Goal: Task Accomplishment & Management: Use online tool/utility

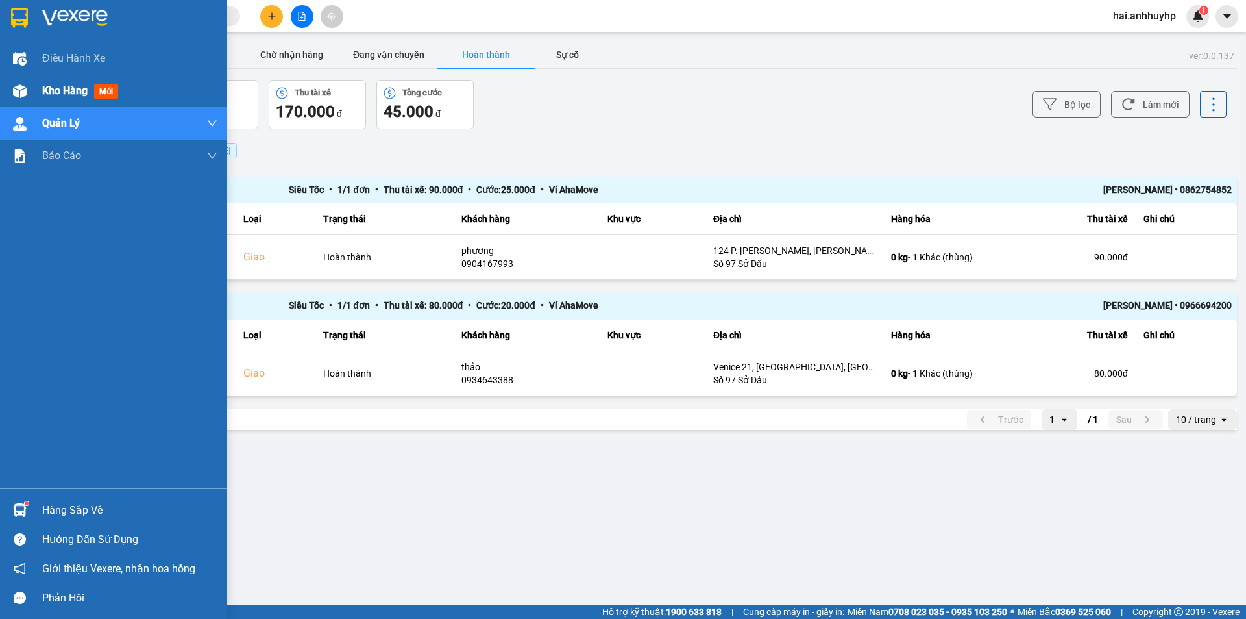
click at [38, 94] on div "Kho hàng mới" at bounding box center [113, 91] width 227 height 32
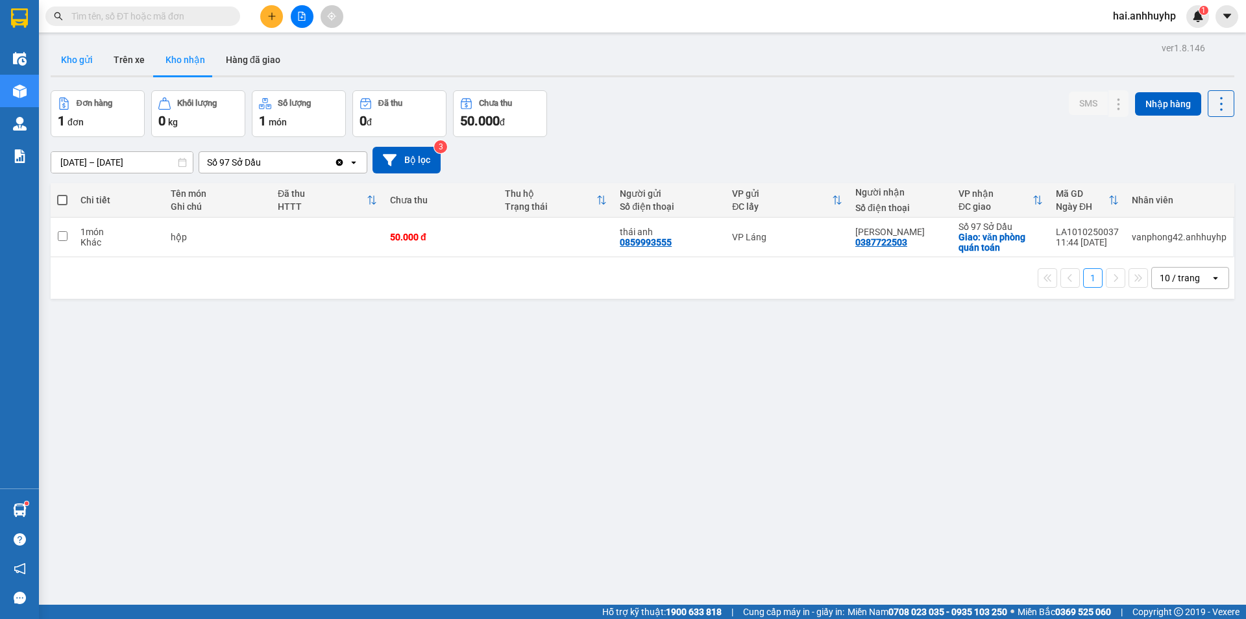
click at [82, 66] on button "Kho gửi" at bounding box center [77, 59] width 53 height 31
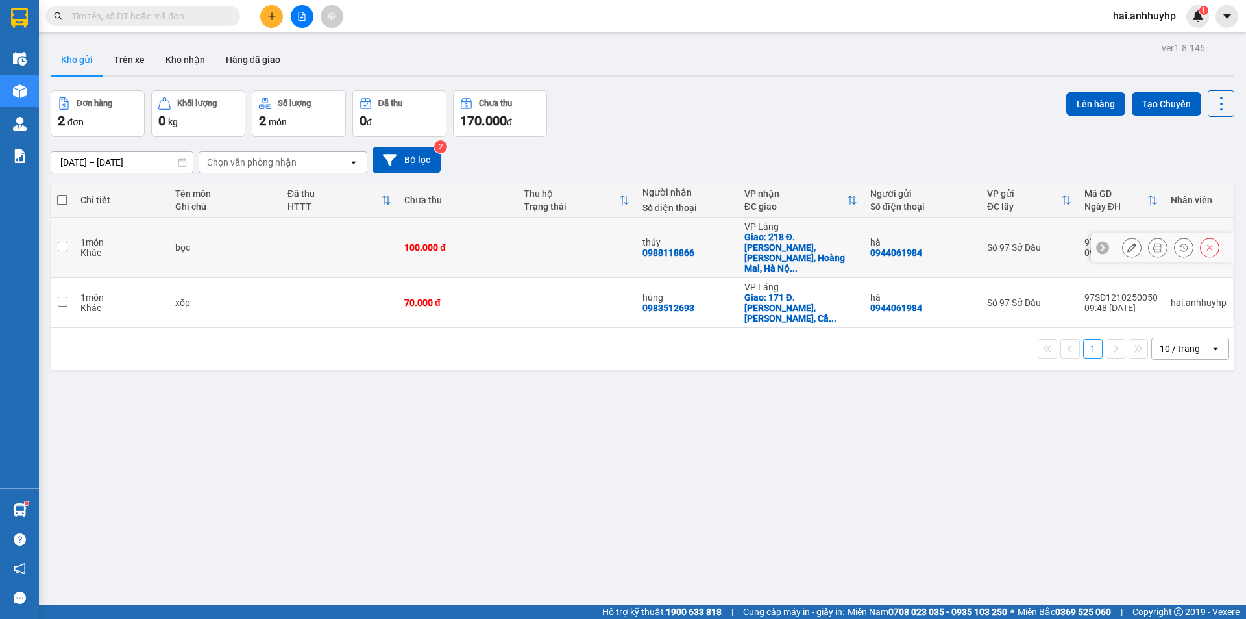
click at [64, 241] on input "checkbox" at bounding box center [63, 246] width 10 height 10
checkbox input "true"
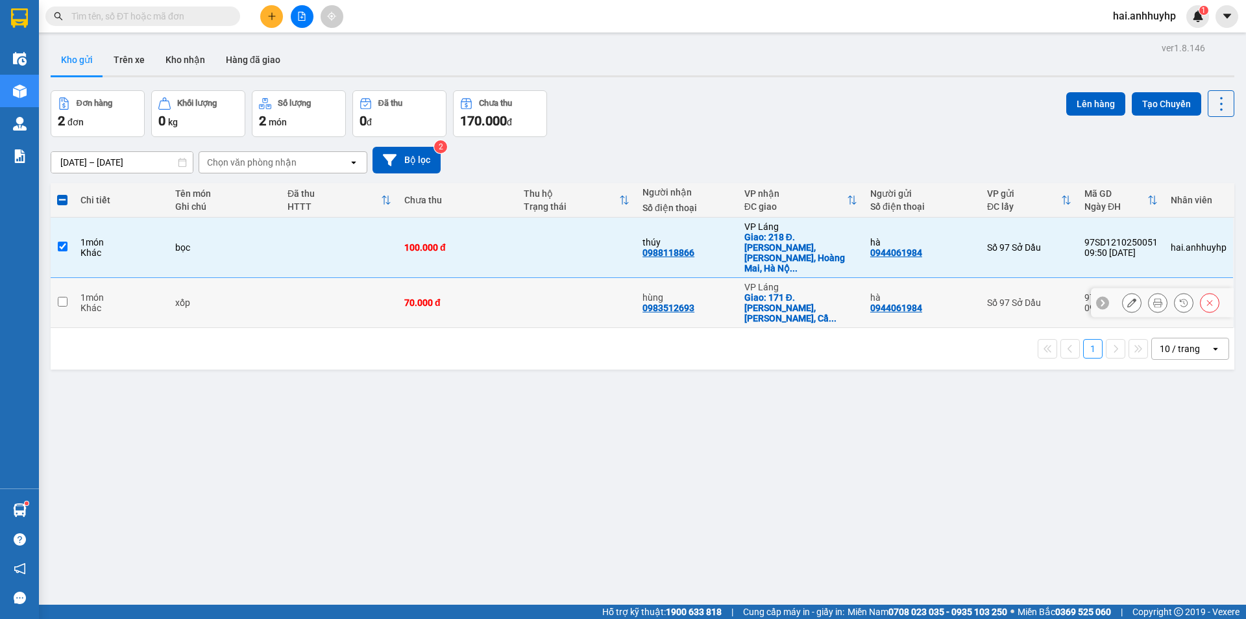
click at [62, 280] on td at bounding box center [62, 303] width 23 height 50
checkbox input "true"
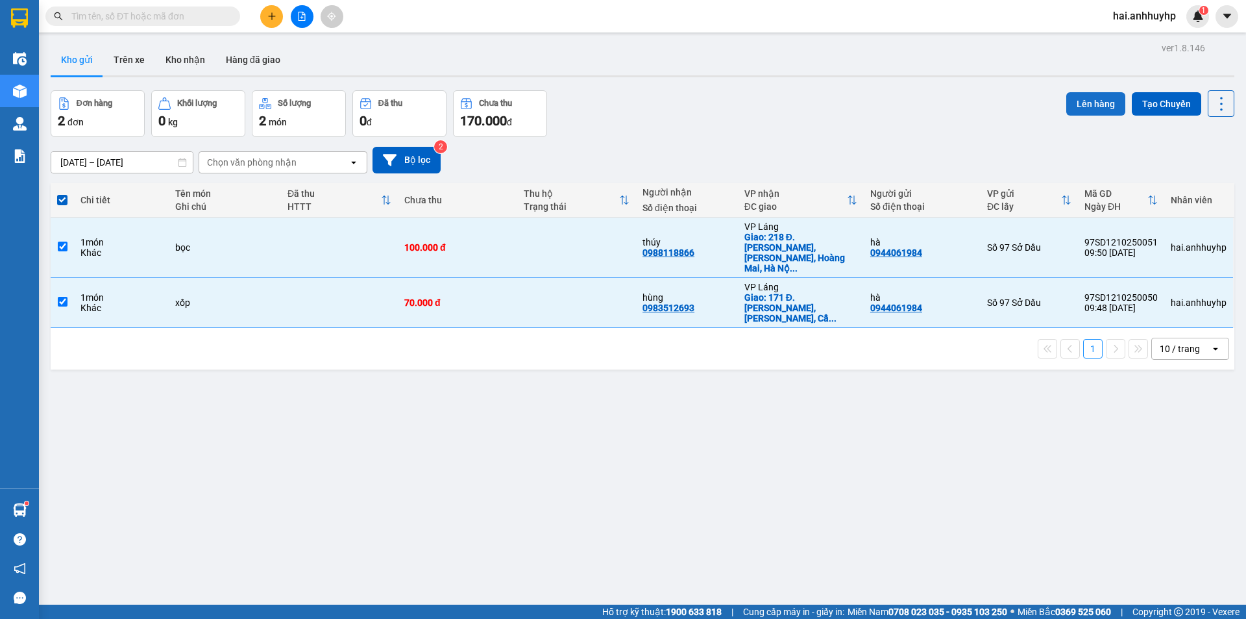
click at [1069, 104] on button "Lên hàng" at bounding box center [1095, 103] width 59 height 23
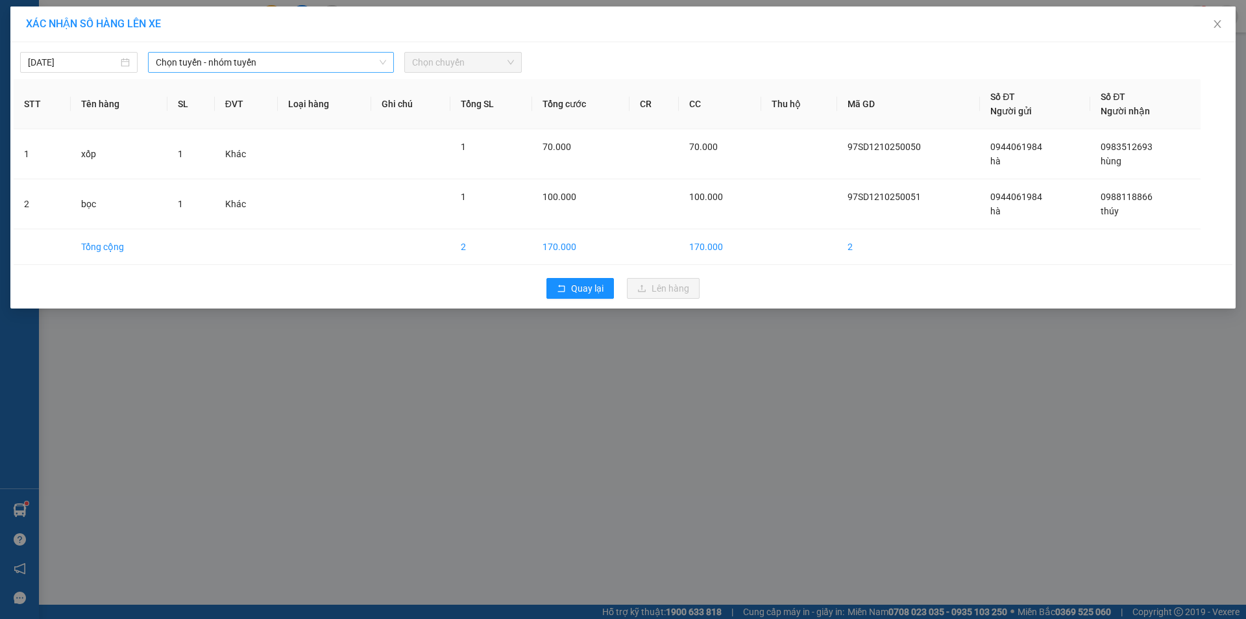
click at [273, 64] on span "Chọn tuyến - nhóm tuyến" at bounding box center [271, 62] width 230 height 19
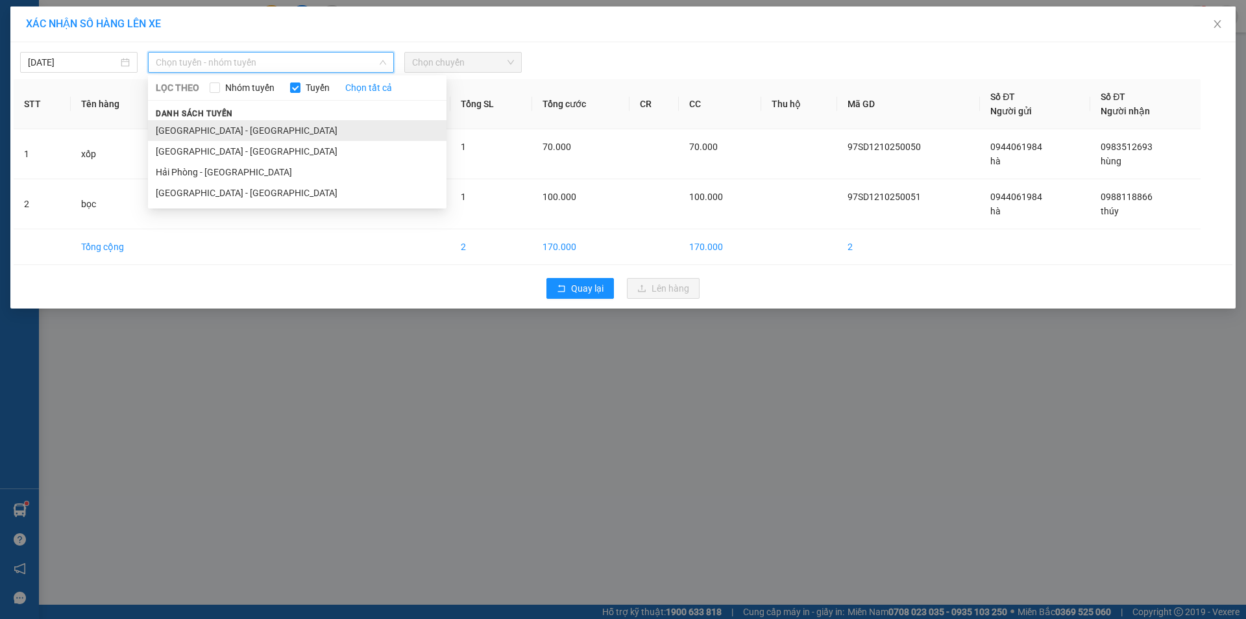
click at [189, 124] on li "[GEOGRAPHIC_DATA] - [GEOGRAPHIC_DATA]" at bounding box center [297, 130] width 299 height 21
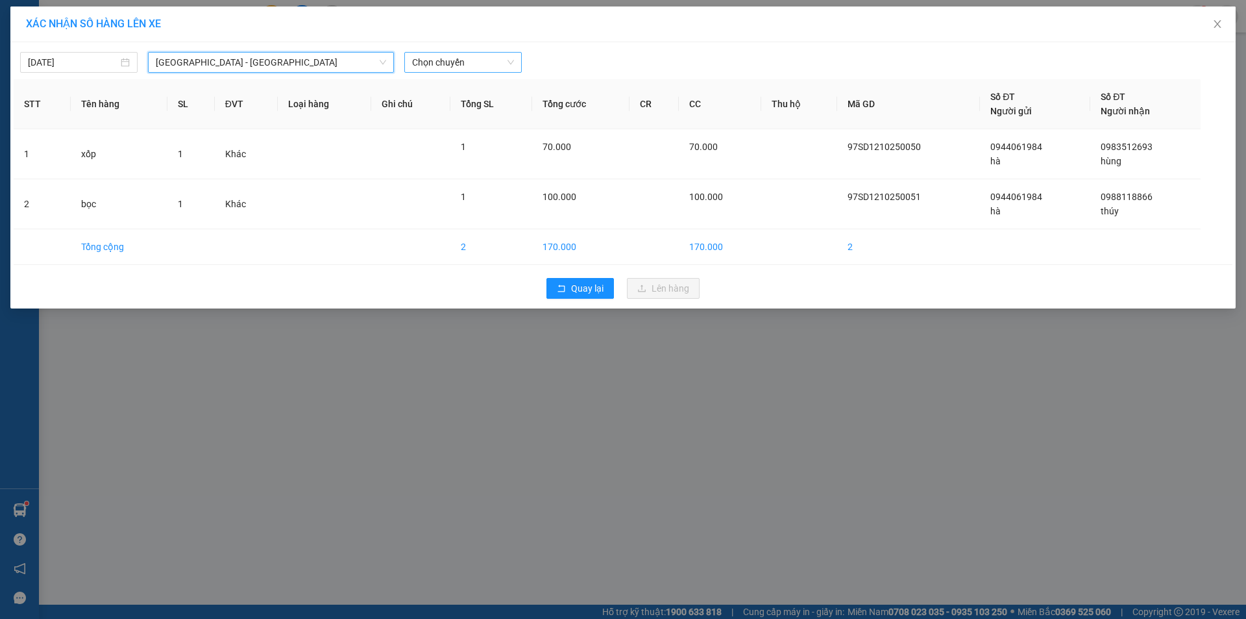
click at [428, 63] on span "Chọn chuyến" at bounding box center [463, 62] width 102 height 19
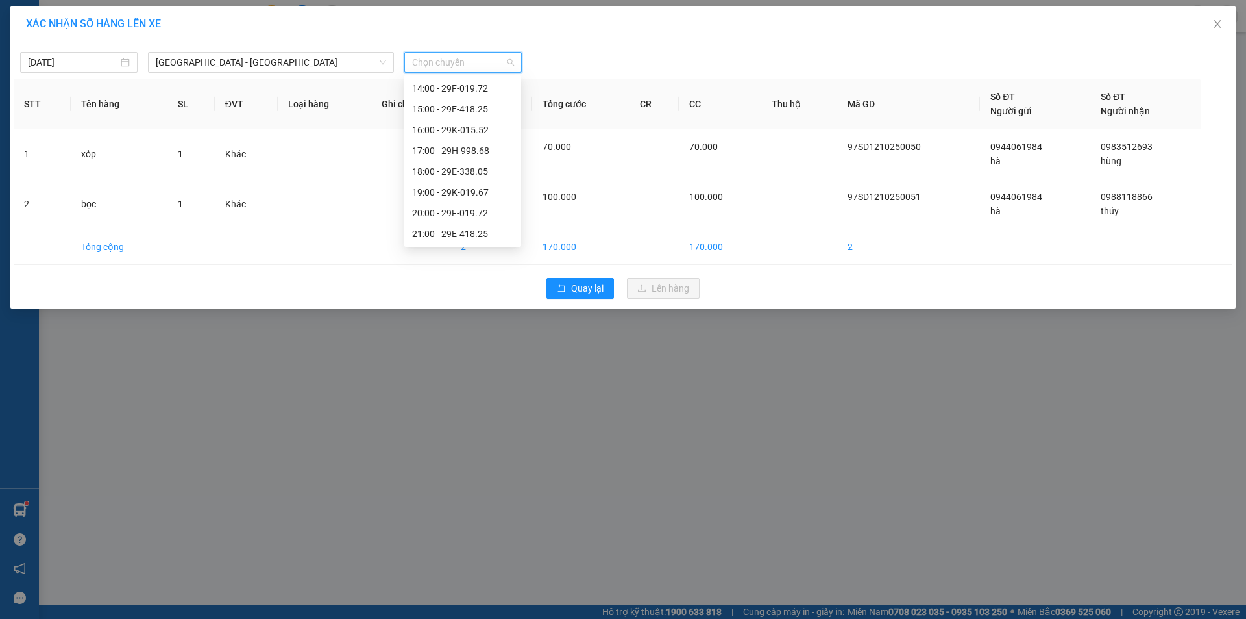
scroll to position [164, 0]
click at [450, 93] on div "11:00 - 29E-338.05" at bounding box center [462, 91] width 101 height 14
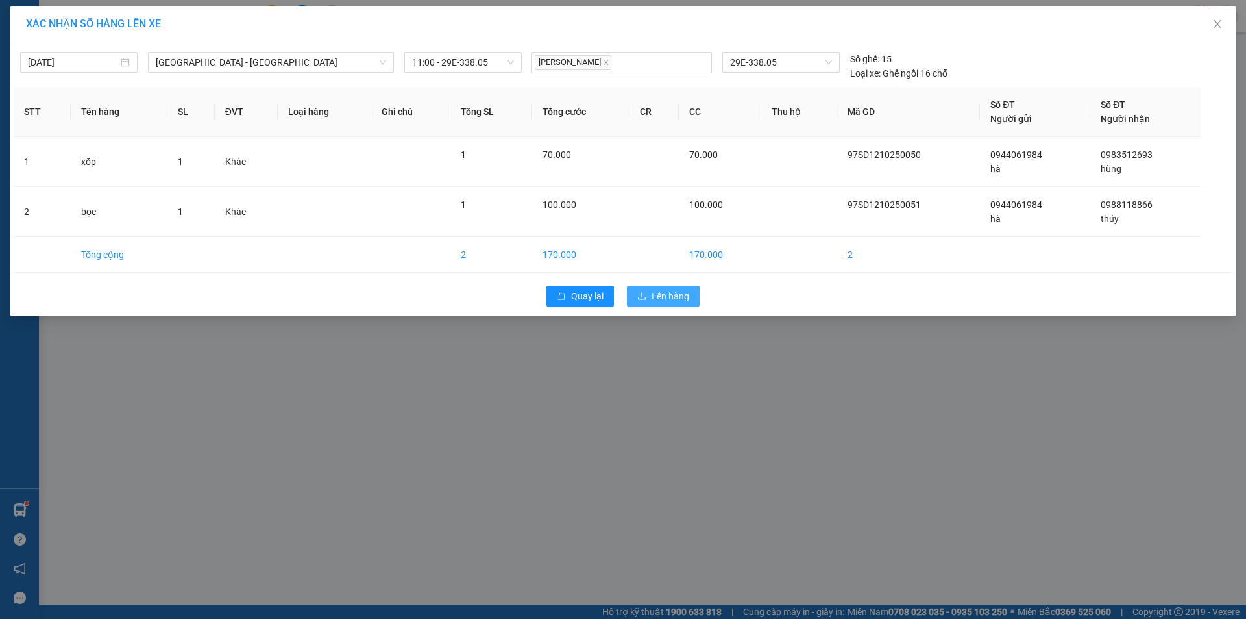
click at [670, 289] on span "Lên hàng" at bounding box center [671, 296] width 38 height 14
